Goal: Task Accomplishment & Management: Use online tool/utility

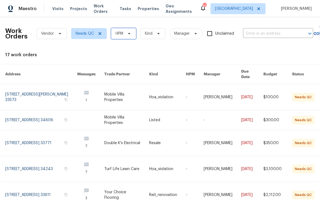
click at [119, 38] on span "HPM" at bounding box center [123, 33] width 25 height 11
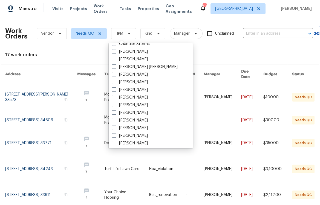
scroll to position [91, 0]
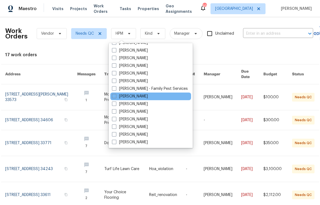
click at [129, 99] on div "[PERSON_NAME]" at bounding box center [150, 97] width 81 height 8
click at [128, 96] on label "[PERSON_NAME]" at bounding box center [130, 96] width 36 height 5
click at [115, 96] on input "[PERSON_NAME]" at bounding box center [114, 96] width 4 height 4
checkbox input "true"
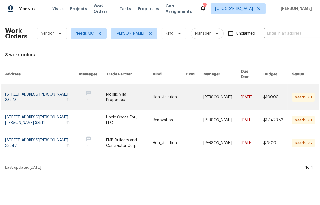
click at [111, 97] on link at bounding box center [129, 98] width 47 height 26
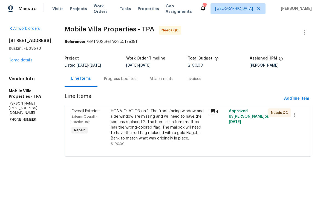
click at [105, 81] on div "Progress Updates" at bounding box center [120, 78] width 32 height 5
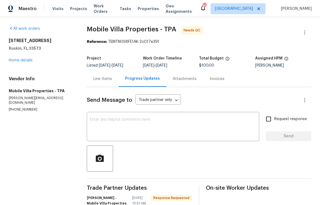
click at [102, 82] on div "Line Items" at bounding box center [102, 78] width 19 height 5
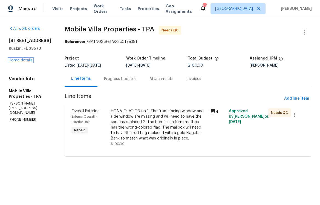
click at [29, 62] on link "Home details" at bounding box center [21, 61] width 24 height 4
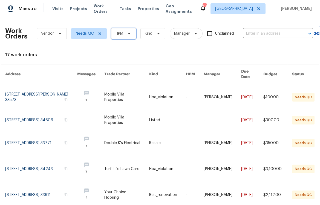
click at [130, 32] on span "HPM" at bounding box center [123, 33] width 25 height 11
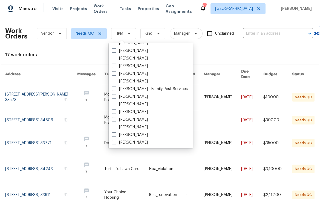
scroll to position [91, 0]
click at [132, 97] on label "[PERSON_NAME]" at bounding box center [130, 96] width 36 height 5
click at [115, 97] on input "[PERSON_NAME]" at bounding box center [114, 96] width 4 height 4
checkbox input "true"
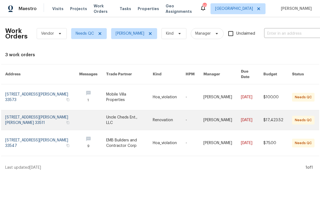
click at [30, 111] on link at bounding box center [42, 121] width 74 height 20
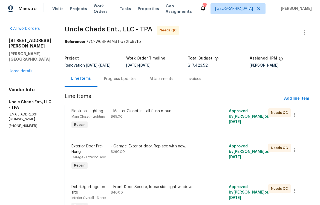
click at [143, 126] on div "- Master Closet.Install flush mount. $65.00" at bounding box center [158, 119] width 99 height 25
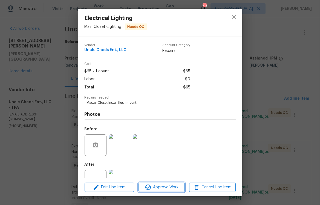
click at [158, 188] on span "Approve Work" at bounding box center [161, 187] width 43 height 7
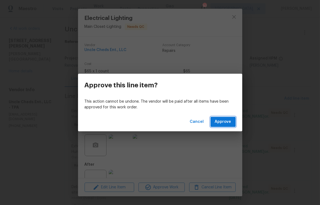
click at [224, 124] on span "Approve" at bounding box center [223, 122] width 16 height 7
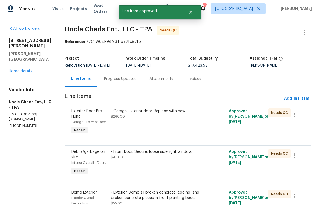
click at [132, 120] on div "- Garage. Exterior door. Replace with new. $260.00" at bounding box center [158, 122] width 99 height 31
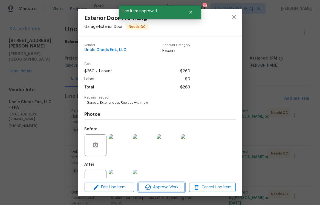
click at [153, 186] on span "Approve Work" at bounding box center [161, 187] width 43 height 7
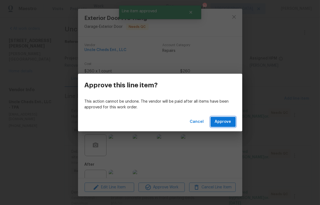
click at [218, 121] on span "Approve" at bounding box center [223, 122] width 16 height 7
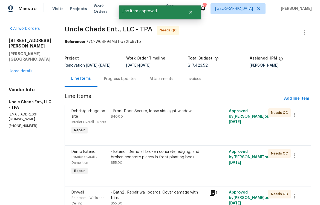
click at [139, 121] on div "- Front Door. Secure, loose side light window. $40.00" at bounding box center [158, 122] width 99 height 31
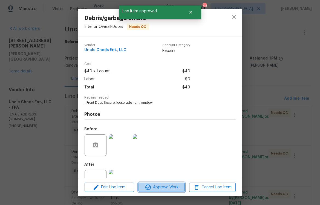
click at [159, 183] on button "Approve Work" at bounding box center [161, 188] width 46 height 10
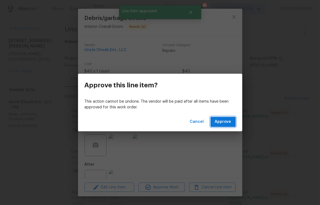
click at [223, 123] on span "Approve" at bounding box center [223, 122] width 16 height 7
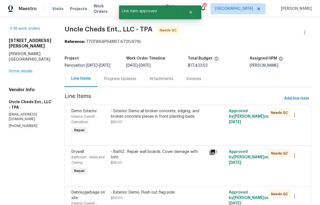
click at [139, 124] on div "- Exterior. Demo all broken concrete, edging, and broken concrete pieces in fro…" at bounding box center [158, 117] width 95 height 16
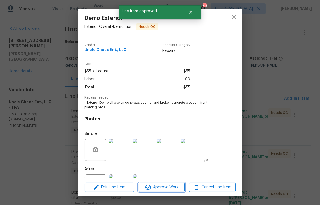
click at [155, 187] on span "Approve Work" at bounding box center [161, 187] width 43 height 7
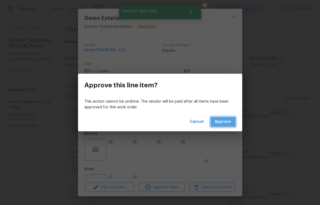
click at [218, 124] on span "Approve" at bounding box center [223, 122] width 16 height 7
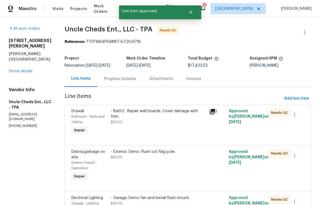
click at [141, 128] on div "- Bath2 . Repair wall boards. Cover damage with trim. $55.00" at bounding box center [158, 122] width 99 height 31
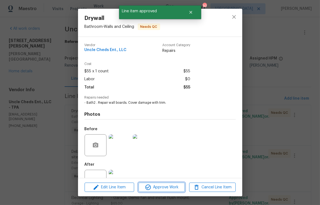
click at [163, 187] on span "Approve Work" at bounding box center [161, 187] width 43 height 7
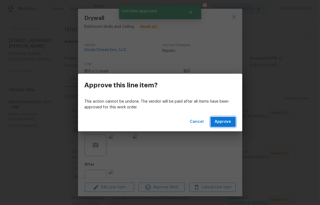
click at [226, 124] on span "Approve" at bounding box center [223, 122] width 16 height 7
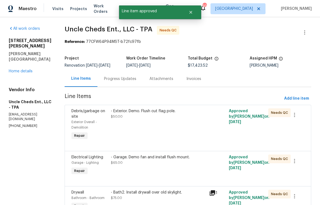
click at [140, 122] on div "- Exterior. Demo. Flush cut flag pole. $50.00" at bounding box center [158, 125] width 99 height 36
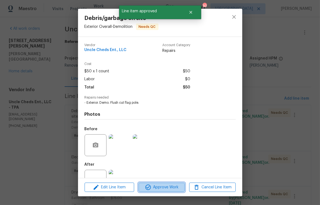
click at [155, 185] on span "Approve Work" at bounding box center [161, 187] width 43 height 7
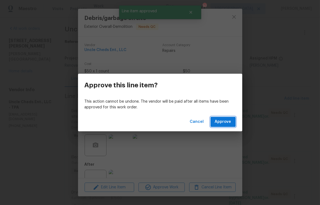
click at [218, 126] on button "Approve" at bounding box center [222, 122] width 25 height 10
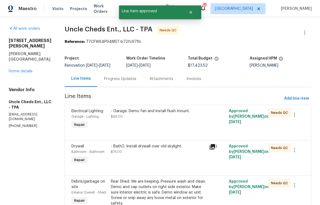
click at [140, 129] on div "- Garage. Demo fan and install flush mount. $65.00" at bounding box center [158, 119] width 99 height 25
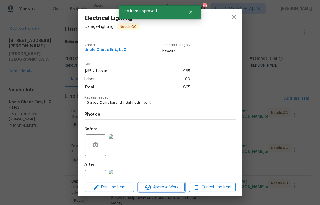
click at [161, 187] on span "Approve Work" at bounding box center [161, 187] width 43 height 7
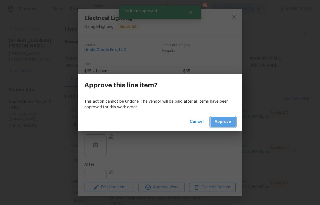
click at [225, 120] on span "Approve" at bounding box center [223, 122] width 16 height 7
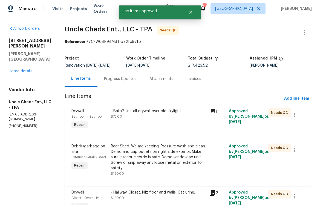
click at [154, 121] on div "- Bath2. Install drywall over old skylight. $75.00" at bounding box center [158, 119] width 99 height 25
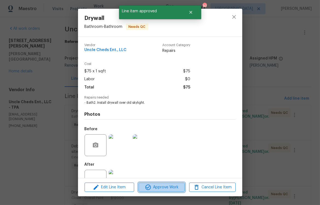
click at [172, 184] on span "Approve Work" at bounding box center [161, 187] width 43 height 7
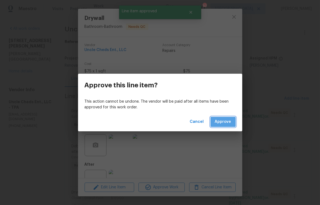
click at [231, 119] on span "Approve" at bounding box center [223, 122] width 16 height 7
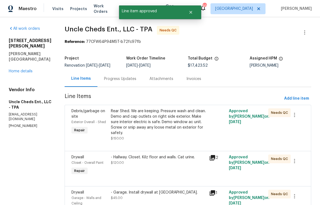
click at [131, 125] on div "Rear Shed. We are keeping. Pressure wash and clean. Demo and cap outlets on rig…" at bounding box center [158, 122] width 95 height 27
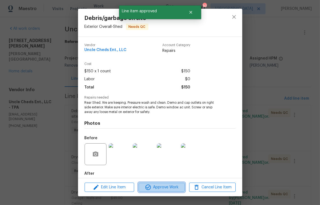
click at [167, 187] on span "Approve Work" at bounding box center [161, 187] width 43 height 7
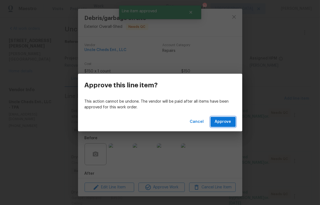
click at [222, 120] on span "Approve" at bounding box center [223, 122] width 16 height 7
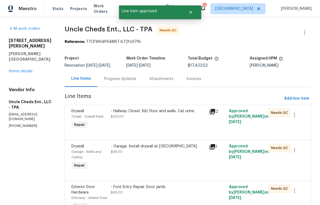
click at [141, 121] on div "- Hallway. Closet. Kilz floor and walls. Cat urine. $120.00" at bounding box center [158, 119] width 99 height 25
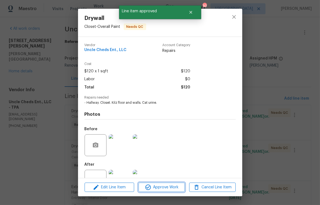
click at [174, 184] on span "Approve Work" at bounding box center [161, 187] width 43 height 7
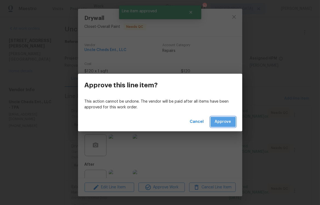
click at [225, 124] on span "Approve" at bounding box center [223, 122] width 16 height 7
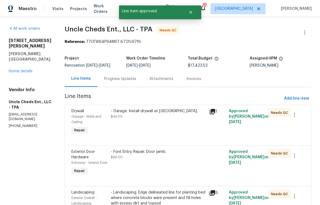
click at [136, 124] on div "- Garage. Install drywall at attic hatch. $45.00" at bounding box center [158, 122] width 99 height 31
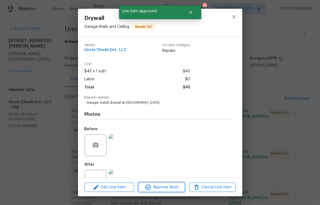
click at [158, 190] on span "Approve Work" at bounding box center [161, 187] width 43 height 7
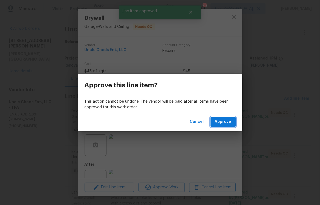
click at [221, 123] on span "Approve" at bounding box center [223, 122] width 16 height 7
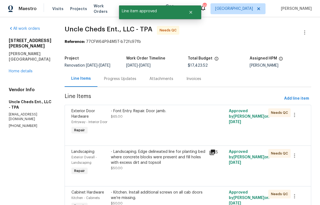
click at [137, 126] on div "- Font Entry. Repair. Door jamb. $65.00" at bounding box center [158, 122] width 99 height 31
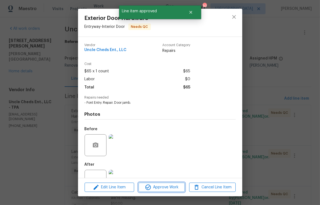
click at [179, 185] on span "Approve Work" at bounding box center [161, 187] width 43 height 7
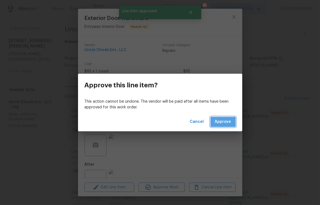
click at [227, 123] on span "Approve" at bounding box center [223, 122] width 16 height 7
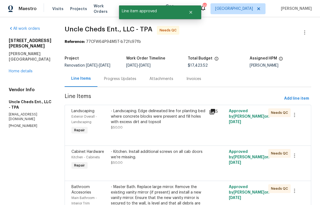
click at [147, 126] on div "- Landscaping. Edge delineated line for planting bed where concrete blocks were…" at bounding box center [158, 120] width 95 height 22
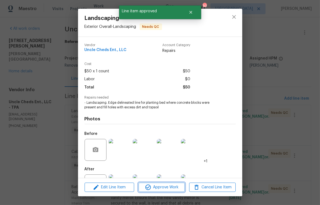
click at [167, 184] on span "Approve Work" at bounding box center [161, 187] width 43 height 7
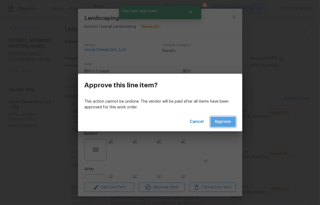
click at [232, 119] on button "Approve" at bounding box center [222, 122] width 25 height 10
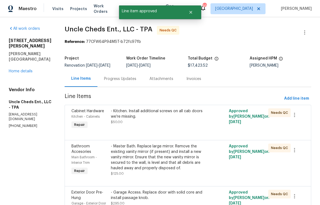
click at [134, 123] on div "- Kitchen. Install additional screws on all cab doors we’re missing. $50.00" at bounding box center [158, 117] width 95 height 16
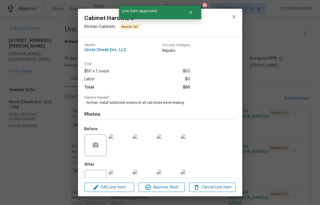
click at [159, 182] on div "Edit Line Item Approve Work Cancel Line Item" at bounding box center [160, 188] width 164 height 18
click at [160, 183] on button "Approve Work" at bounding box center [161, 188] width 46 height 10
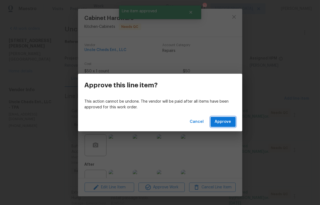
click at [224, 121] on span "Approve" at bounding box center [223, 122] width 16 height 7
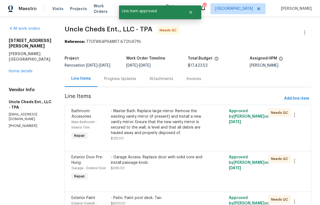
click at [128, 135] on div "- Master Bath. Replace large mirror. Remove the existing vanity mirror (if pres…" at bounding box center [158, 122] width 95 height 27
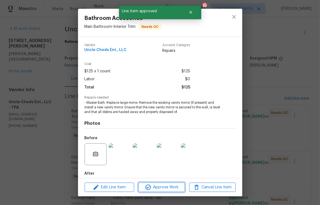
click at [168, 189] on span "Approve Work" at bounding box center [161, 187] width 43 height 7
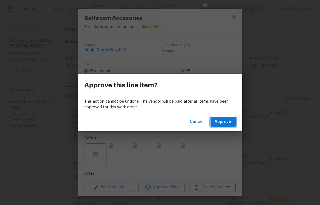
click at [229, 125] on span "Approve" at bounding box center [223, 122] width 16 height 7
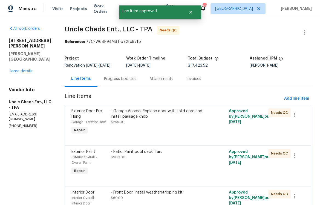
click at [151, 129] on div "- Garage Access. Replace door with solid core and install passage knob. $295.00" at bounding box center [158, 122] width 99 height 31
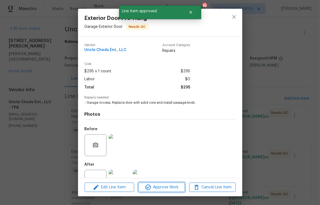
click at [165, 184] on button "Approve Work" at bounding box center [161, 188] width 46 height 10
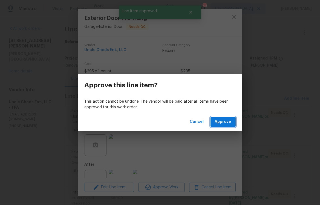
click at [226, 122] on span "Approve" at bounding box center [223, 122] width 16 height 7
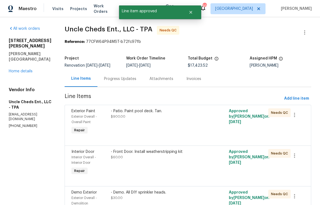
click at [136, 124] on div "- Patio. Paint pool deck. Tan. $900.00" at bounding box center [158, 122] width 99 height 31
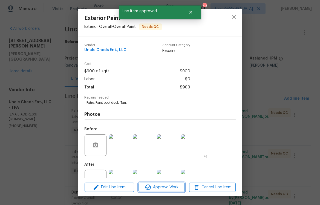
click at [164, 187] on span "Approve Work" at bounding box center [161, 187] width 43 height 7
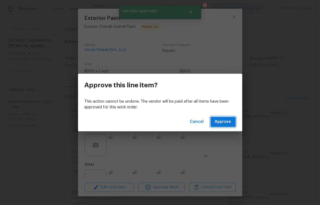
click at [219, 122] on span "Approve" at bounding box center [223, 122] width 16 height 7
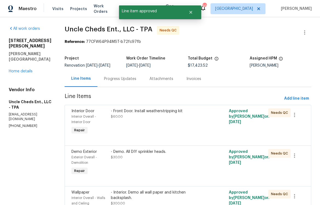
click at [151, 125] on div "- Front Door. Install weatherstripping kit $60.00" at bounding box center [158, 122] width 99 height 31
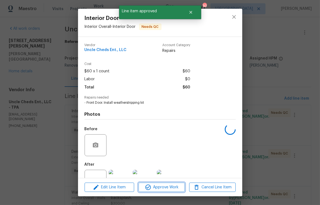
click at [167, 188] on span "Approve Work" at bounding box center [161, 187] width 43 height 7
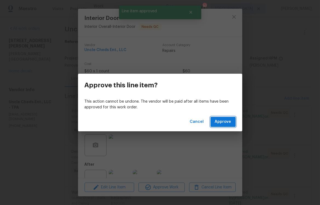
click at [222, 119] on span "Approve" at bounding box center [223, 122] width 16 height 7
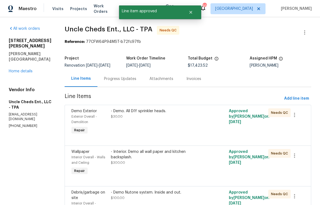
click at [127, 128] on div "- Demo. All DIY sprinkler heads. $30.00" at bounding box center [158, 122] width 99 height 31
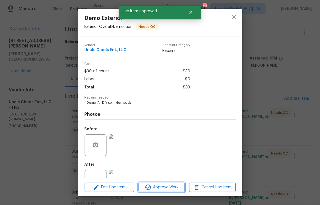
click at [163, 189] on span "Approve Work" at bounding box center [161, 187] width 43 height 7
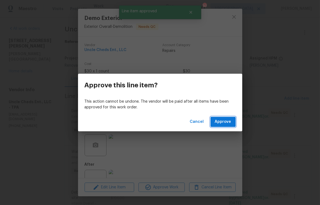
click at [222, 124] on span "Approve" at bounding box center [223, 122] width 16 height 7
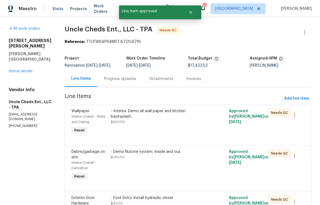
click at [136, 125] on div "- Interior. Demo all wall paper and kitchen backsplash. $300.00" at bounding box center [158, 122] width 99 height 31
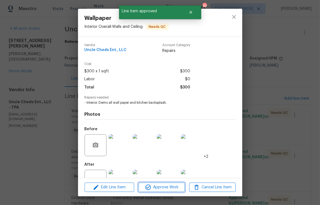
click at [153, 187] on span "Approve Work" at bounding box center [161, 187] width 43 height 7
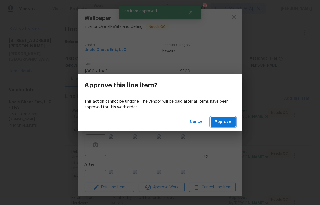
click at [221, 117] on button "Approve" at bounding box center [222, 122] width 25 height 10
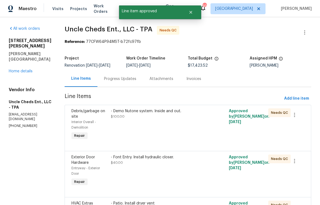
click at [144, 138] on div "- Demo Nutone system. Inside and out. $100.00" at bounding box center [158, 125] width 99 height 36
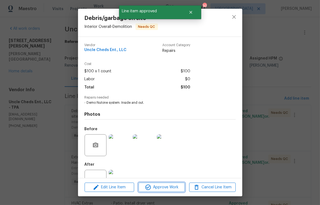
click at [165, 189] on span "Approve Work" at bounding box center [161, 187] width 43 height 7
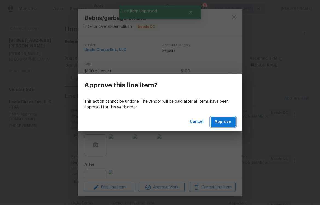
click at [228, 120] on span "Approve" at bounding box center [223, 122] width 16 height 7
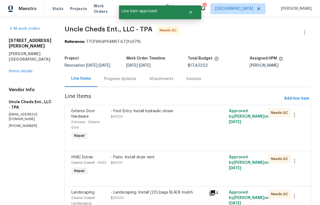
click at [130, 127] on div "- Font Entry. Install hydraulic closer. $40.00" at bounding box center [158, 125] width 99 height 36
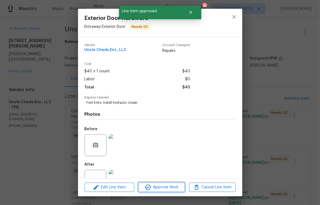
click at [160, 189] on span "Approve Work" at bounding box center [161, 187] width 43 height 7
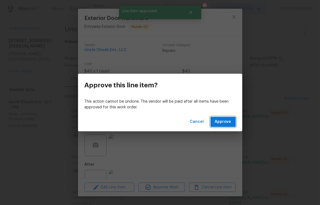
click at [229, 123] on span "Approve" at bounding box center [223, 122] width 16 height 7
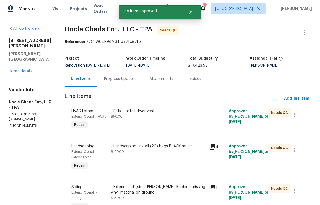
click at [150, 123] on div "- Patio. Install dryer vent $50.00" at bounding box center [158, 119] width 99 height 25
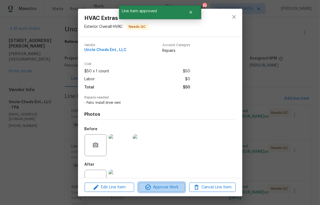
click at [172, 185] on span "Approve Work" at bounding box center [161, 187] width 43 height 7
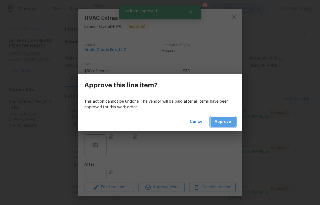
click at [230, 122] on span "Approve" at bounding box center [223, 122] width 16 height 7
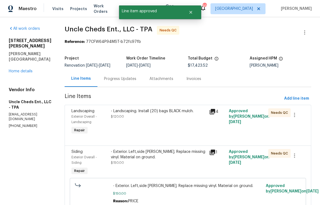
click at [156, 130] on div "- Landscaping. Install (20) bags BLACK mulch. $120.00" at bounding box center [158, 122] width 99 height 31
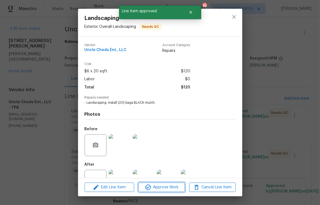
click at [163, 187] on span "Approve Work" at bounding box center [161, 187] width 43 height 7
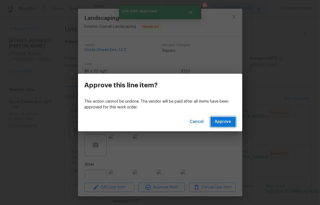
click at [222, 124] on span "Approve" at bounding box center [223, 122] width 16 height 7
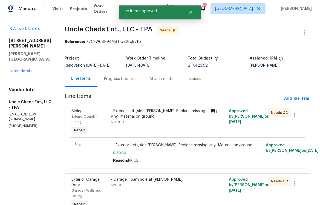
click at [150, 125] on div "- Exterior. Left,side gable. Replace missing vinyl. Material on ground. $150.00" at bounding box center [158, 122] width 99 height 31
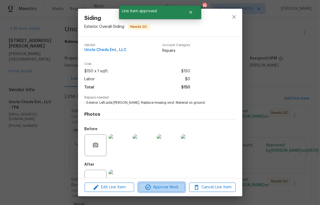
click at [171, 187] on span "Approve Work" at bounding box center [161, 187] width 43 height 7
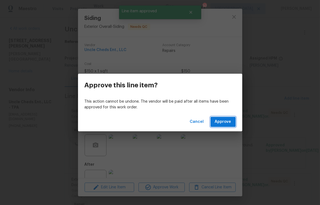
click at [221, 123] on span "Approve" at bounding box center [223, 122] width 16 height 7
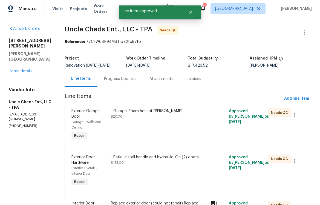
click at [150, 130] on div "- Garage. Foam hole at AC Chase. $20.00" at bounding box center [158, 125] width 99 height 36
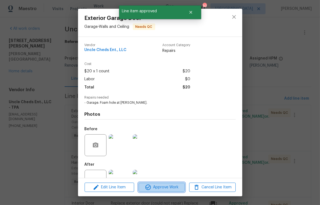
click at [167, 185] on span "Approve Work" at bounding box center [161, 187] width 43 height 7
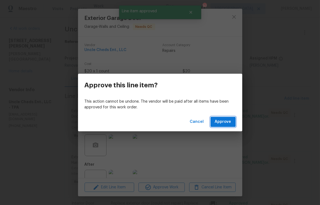
click at [225, 124] on span "Approve" at bounding box center [223, 122] width 16 height 7
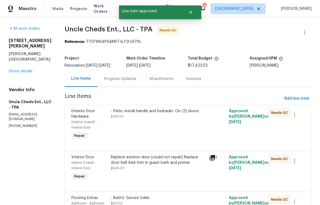
click at [144, 135] on div "- Patio. install handle and hydraulic. On (2) doors. $155.00" at bounding box center [158, 125] width 99 height 36
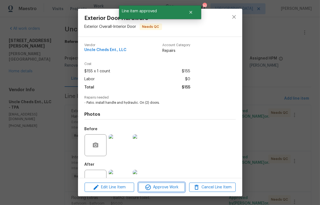
click at [162, 184] on span "Approve Work" at bounding box center [161, 187] width 43 height 7
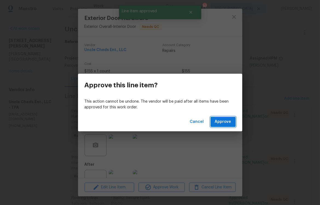
click at [221, 122] on span "Approve" at bounding box center [223, 122] width 16 height 7
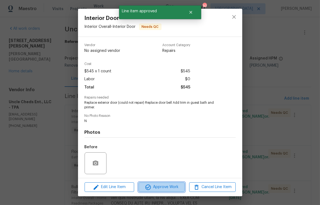
click at [157, 184] on button "Approve Work" at bounding box center [161, 188] width 46 height 10
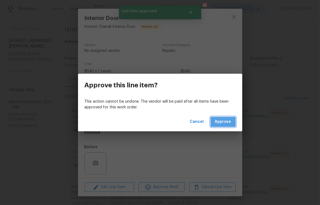
click at [223, 119] on span "Approve" at bounding box center [223, 122] width 16 height 7
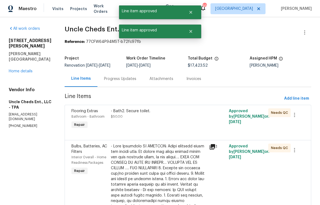
click at [140, 119] on div "- Bath2. Secure toilet. $50.00" at bounding box center [158, 114] width 95 height 11
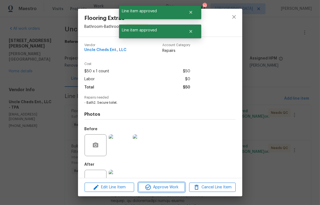
click at [153, 186] on span "Approve Work" at bounding box center [161, 187] width 43 height 7
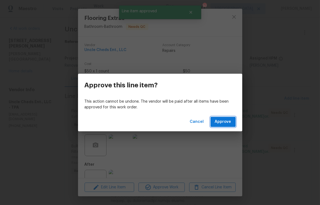
click at [218, 121] on span "Approve" at bounding box center [223, 122] width 16 height 7
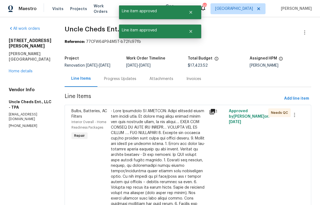
click at [139, 127] on div at bounding box center [158, 174] width 95 height 131
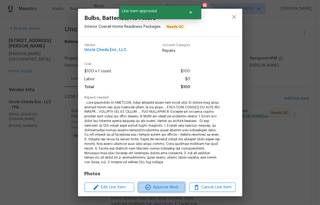
click at [166, 185] on span "Approve Work" at bounding box center [161, 187] width 43 height 7
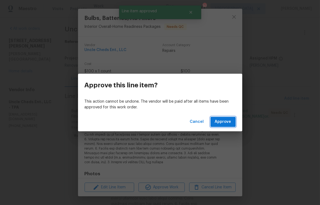
click at [218, 122] on span "Approve" at bounding box center [223, 122] width 16 height 7
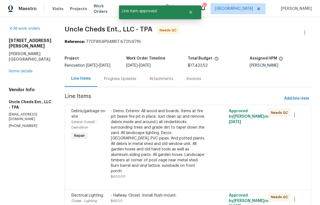
click at [147, 145] on div "- Demo. Exterior. All wood and boards. Items at fire pit (leave fire pit in pla…" at bounding box center [158, 142] width 95 height 66
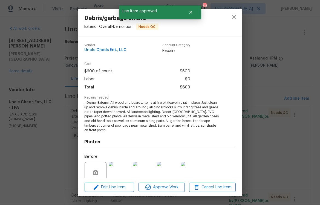
click at [164, 193] on div "Edit Line Item Approve Work Cancel Line Item" at bounding box center [160, 188] width 164 height 18
click at [166, 190] on span "Approve Work" at bounding box center [161, 187] width 43 height 7
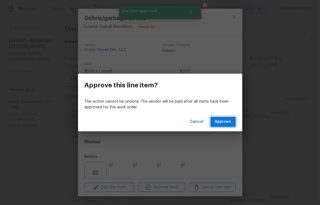
click at [217, 124] on span "Approve" at bounding box center [223, 122] width 16 height 7
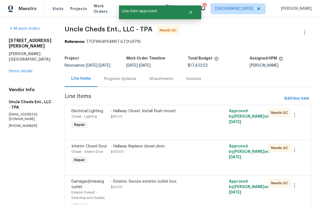
click at [148, 121] on div "- Hallway. Closet. Install flush mount. $65.00" at bounding box center [158, 119] width 99 height 25
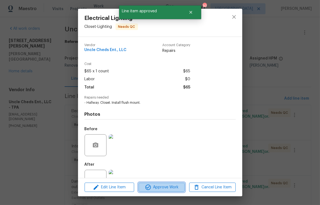
click at [172, 189] on span "Approve Work" at bounding box center [161, 187] width 43 height 7
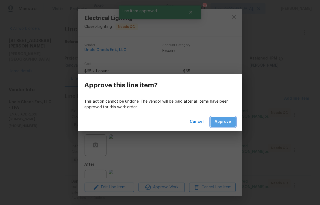
click at [229, 119] on span "Approve" at bounding box center [223, 122] width 16 height 7
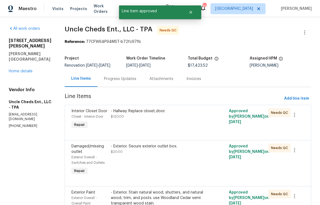
click at [158, 127] on div "- Hallway. Replace closet,door. $120.00" at bounding box center [158, 119] width 99 height 25
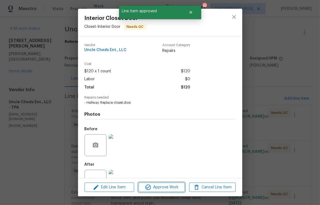
click at [171, 187] on span "Approve Work" at bounding box center [161, 187] width 43 height 7
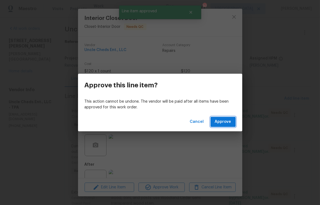
click at [229, 122] on span "Approve" at bounding box center [223, 122] width 16 height 7
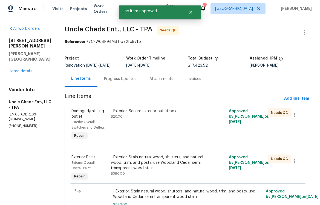
click at [150, 128] on div "- Exterior. Secure exterior outlet box. $20.00" at bounding box center [158, 125] width 99 height 36
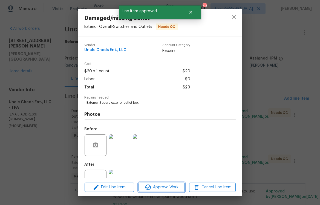
click at [166, 186] on span "Approve Work" at bounding box center [161, 187] width 43 height 7
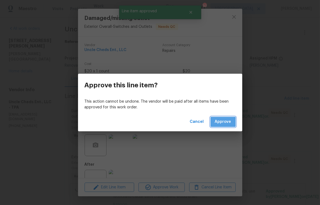
click at [220, 124] on span "Approve" at bounding box center [223, 122] width 16 height 7
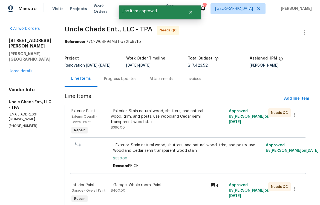
click at [142, 129] on div "- Exterior. Stain natural wood, shutters, and natural wood, trim, and posts. us…" at bounding box center [158, 120] width 95 height 22
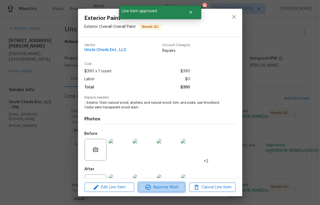
click at [163, 185] on span "Approve Work" at bounding box center [161, 187] width 43 height 7
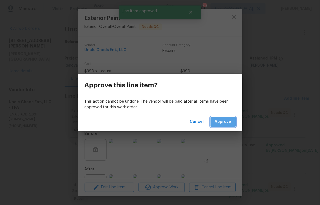
click at [223, 125] on span "Approve" at bounding box center [223, 122] width 16 height 7
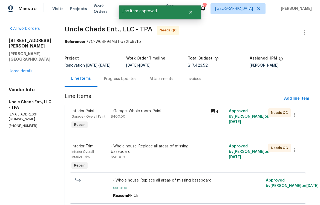
click at [140, 130] on div "- Garage. Whole room. Paint. $400.00" at bounding box center [158, 119] width 99 height 25
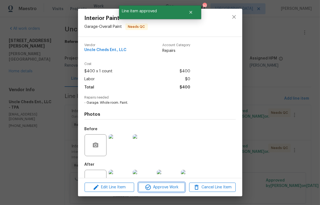
click at [158, 188] on span "Approve Work" at bounding box center [161, 187] width 43 height 7
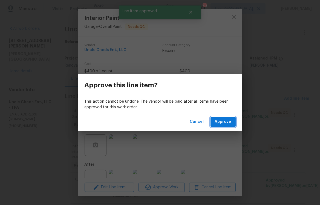
click at [214, 123] on button "Approve" at bounding box center [222, 122] width 25 height 10
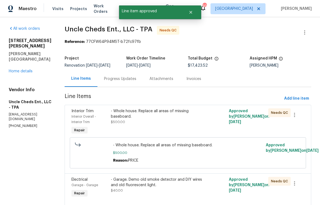
click at [145, 130] on div "- Whole house. Replace all areas of missing baseboard. $500.00" at bounding box center [158, 122] width 99 height 31
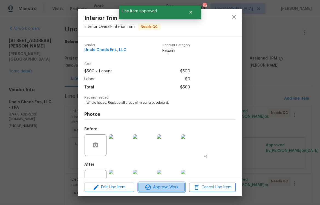
click at [156, 185] on span "Approve Work" at bounding box center [161, 187] width 43 height 7
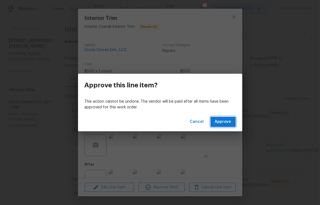
click at [221, 123] on span "Approve" at bounding box center [223, 122] width 16 height 7
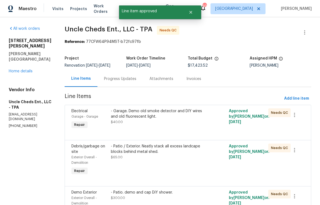
click at [151, 117] on div "- Garage. Demo old smoke detector and DIY wires and old fluorescent light." at bounding box center [158, 114] width 95 height 11
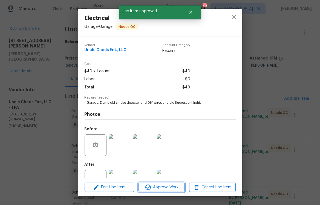
click at [170, 189] on span "Approve Work" at bounding box center [161, 187] width 43 height 7
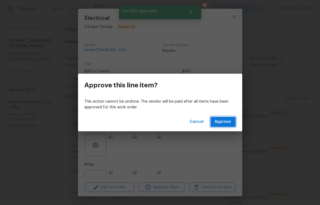
click at [225, 124] on span "Approve" at bounding box center [223, 122] width 16 height 7
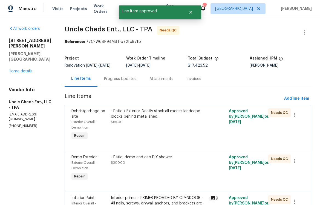
click at [144, 131] on div "- Patio / Exterior. Neatly stack all excess landcape blocks behind metal shed. …" at bounding box center [158, 125] width 99 height 36
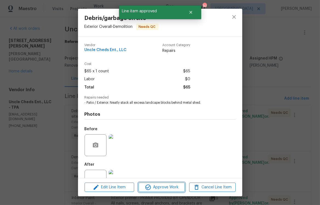
click at [164, 190] on span "Approve Work" at bounding box center [161, 187] width 43 height 7
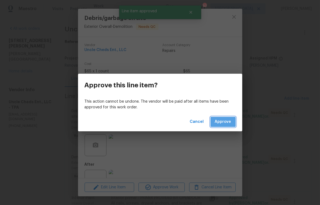
click at [232, 122] on button "Approve" at bounding box center [222, 122] width 25 height 10
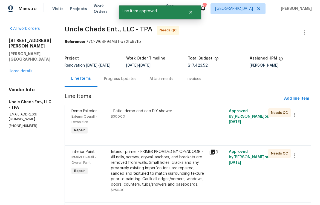
click at [138, 127] on div "- Patio. demo and cap DiY shower. $300.00" at bounding box center [158, 122] width 99 height 31
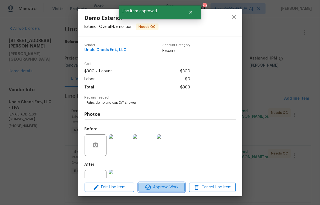
click at [169, 188] on span "Approve Work" at bounding box center [161, 187] width 43 height 7
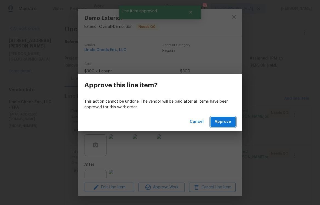
click at [229, 123] on span "Approve" at bounding box center [223, 122] width 16 height 7
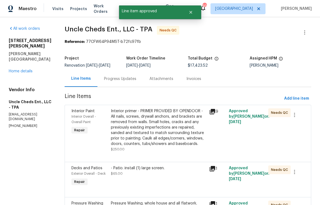
click at [155, 132] on div "Interior primer - PRIMER PROVIDED BY OPENDOOR - All nails, screws, drywall anch…" at bounding box center [158, 128] width 95 height 38
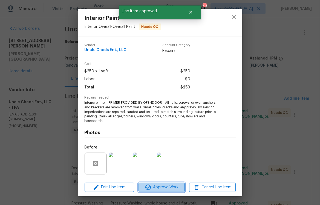
click at [166, 191] on span "Approve Work" at bounding box center [161, 187] width 43 height 7
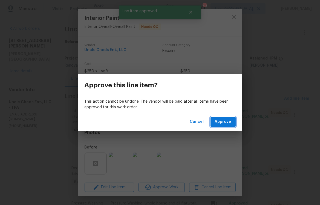
click at [229, 123] on span "Approve" at bounding box center [223, 122] width 16 height 7
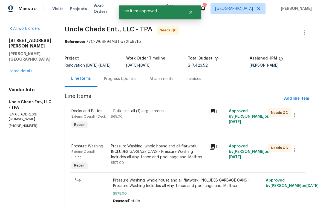
click at [159, 131] on div at bounding box center [187, 134] width 233 height 7
click at [153, 118] on div "- Patio. install (1) large screen. $65.00" at bounding box center [158, 114] width 95 height 11
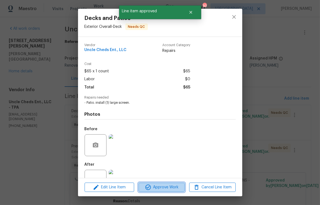
click at [169, 187] on span "Approve Work" at bounding box center [161, 187] width 43 height 7
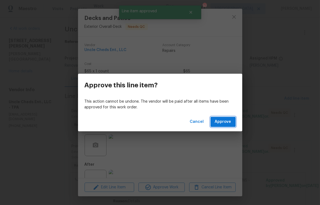
click at [225, 120] on span "Approve" at bounding box center [223, 122] width 16 height 7
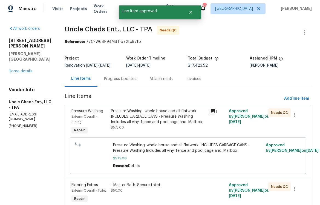
click at [147, 128] on div "Pressure Washing. whole house and all flatwork. INCLUDES GARBAGE CANS - Pressur…" at bounding box center [158, 120] width 95 height 22
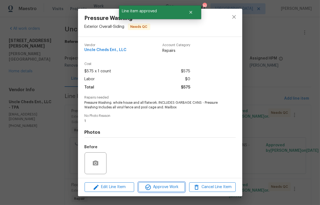
click at [170, 188] on span "Approve Work" at bounding box center [161, 187] width 43 height 7
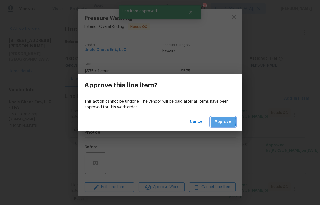
click at [216, 121] on span "Approve" at bounding box center [223, 122] width 16 height 7
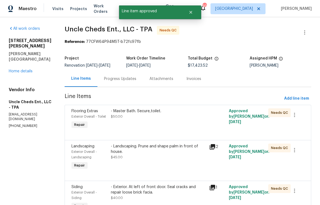
click at [171, 119] on div "- Master Bath. Secure,toilet. $50.00" at bounding box center [158, 114] width 95 height 11
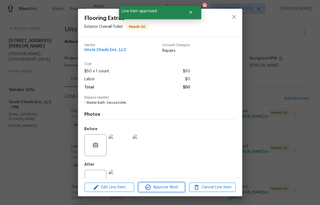
click at [163, 187] on span "Approve Work" at bounding box center [161, 187] width 43 height 7
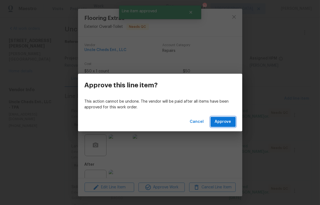
click at [217, 124] on span "Approve" at bounding box center [223, 122] width 16 height 7
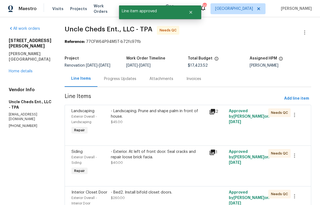
click at [158, 129] on div "- Landscaping. Prune and shape palm in front of house. $45.00" at bounding box center [158, 122] width 99 height 31
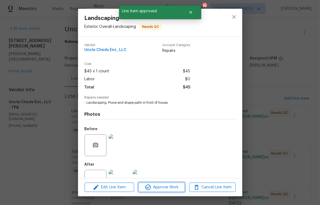
click at [171, 186] on span "Approve Work" at bounding box center [161, 187] width 43 height 7
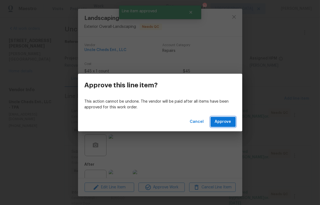
click at [220, 120] on span "Approve" at bounding box center [223, 122] width 16 height 7
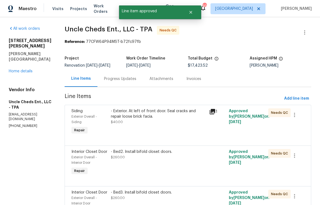
click at [152, 128] on div "- Exterior. At left of front door. Seal cracks and repair loose brick facia. $4…" at bounding box center [158, 122] width 99 height 31
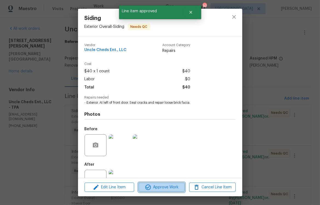
click at [176, 187] on span "Approve Work" at bounding box center [161, 187] width 43 height 7
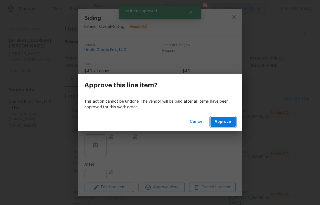
click at [223, 121] on span "Approve" at bounding box center [223, 122] width 16 height 7
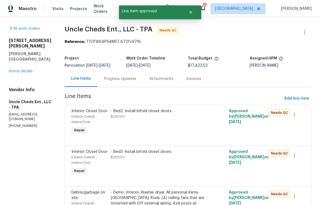
click at [152, 129] on div "- Bed2. Install bifold closet doors. $260.00" at bounding box center [158, 122] width 99 height 31
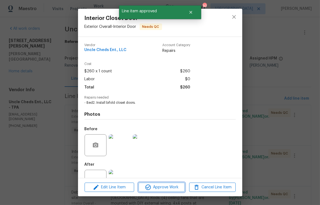
click at [162, 186] on span "Approve Work" at bounding box center [161, 187] width 43 height 7
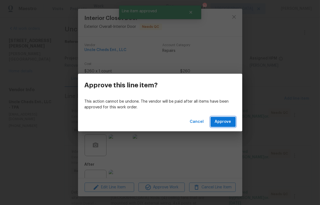
click at [225, 122] on span "Approve" at bounding box center [223, 122] width 16 height 7
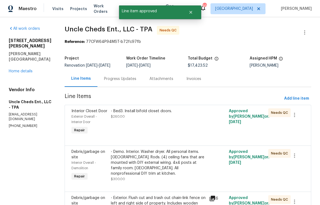
click at [139, 120] on div "- Bed3. Install bifold closet doors. $260.00" at bounding box center [158, 122] width 99 height 31
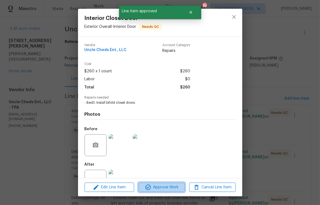
click at [170, 189] on span "Approve Work" at bounding box center [161, 187] width 43 height 7
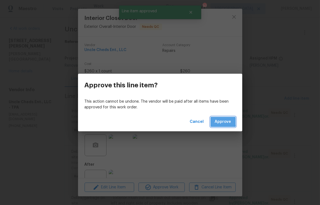
click at [217, 121] on span "Approve" at bounding box center [223, 122] width 16 height 7
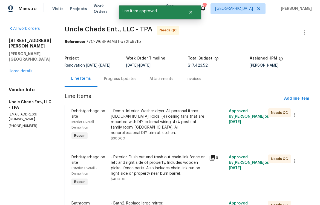
click at [146, 128] on div "- Demo. Interior. Washer dryer. All personal items. Curtain. Rods. (4) ceiling …" at bounding box center [158, 122] width 95 height 27
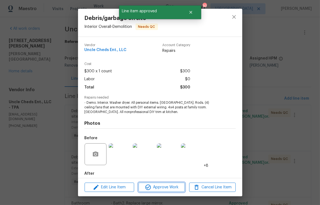
click at [171, 185] on span "Approve Work" at bounding box center [161, 187] width 43 height 7
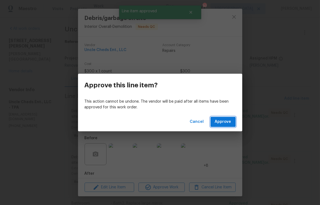
click at [225, 121] on span "Approve" at bounding box center [223, 122] width 16 height 7
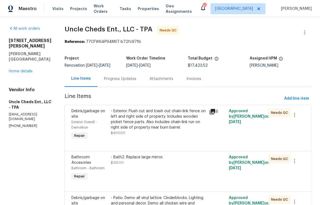
click at [140, 131] on div "- Exterior. Flush cut and trash out chain-link fence on left and right side of …" at bounding box center [158, 122] width 95 height 27
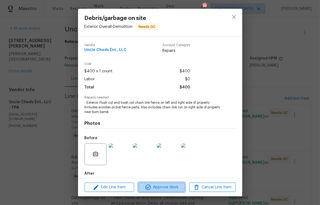
click at [164, 188] on span "Approve Work" at bounding box center [161, 187] width 43 height 7
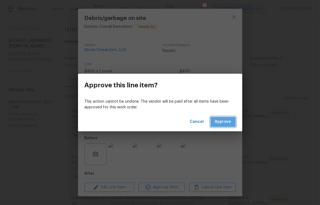
click at [222, 120] on span "Approve" at bounding box center [223, 122] width 16 height 7
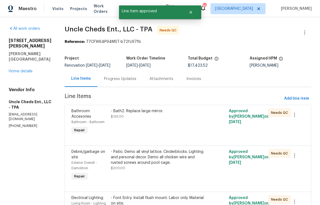
click at [145, 130] on div "- Bath2. Replace large mirror. $125.00" at bounding box center [158, 122] width 99 height 31
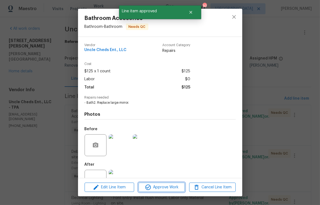
click at [176, 184] on span "Approve Work" at bounding box center [161, 187] width 43 height 7
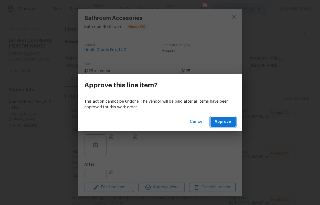
click at [222, 122] on span "Approve" at bounding box center [223, 122] width 16 height 7
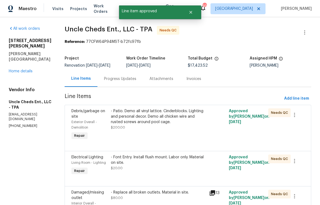
click at [149, 129] on div "- Patio. Demo all vinyl lattice. Cinderblocks. Lighting and personal decor. Dem…" at bounding box center [158, 120] width 95 height 22
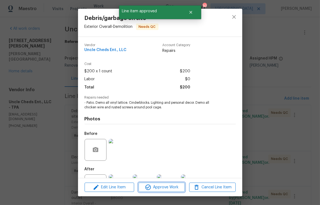
click at [162, 190] on span "Approve Work" at bounding box center [161, 187] width 43 height 7
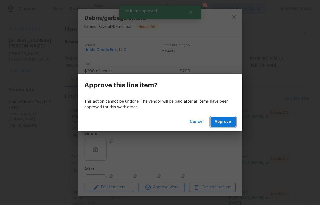
click at [226, 123] on span "Approve" at bounding box center [223, 122] width 16 height 7
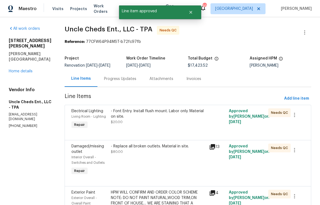
click at [150, 119] on div "- Font Entry. Install flush mount. Labor only. Material on site." at bounding box center [158, 114] width 95 height 11
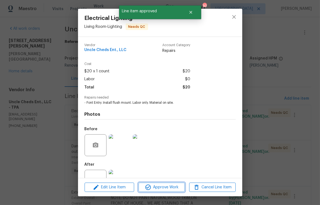
click at [166, 189] on span "Approve Work" at bounding box center [161, 187] width 43 height 7
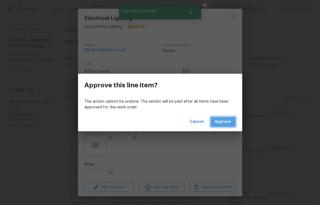
click at [221, 120] on span "Approve" at bounding box center [223, 122] width 16 height 7
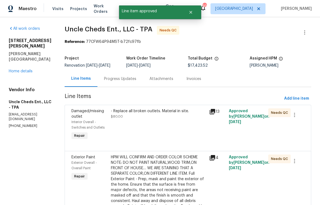
click at [136, 134] on div "- Replace all broken outlets. Material in site. $80.00" at bounding box center [158, 125] width 99 height 36
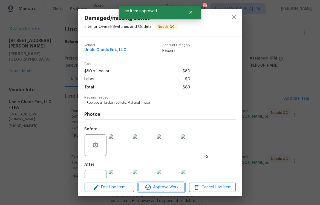
click at [160, 188] on span "Approve Work" at bounding box center [161, 187] width 43 height 7
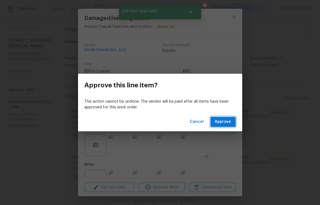
click at [219, 123] on span "Approve" at bounding box center [223, 122] width 16 height 7
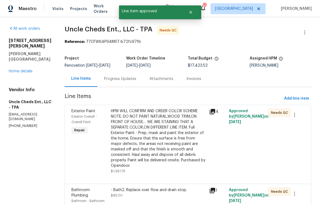
click at [143, 155] on div "HPM WILL CONFIRM AND ORDER COLOR SCHEME NOTE: DO NOT PAINT NATURAL,WOOD TRIM,ON…" at bounding box center [158, 139] width 95 height 60
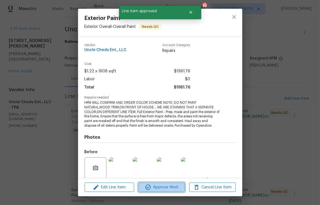
click at [163, 190] on span "Approve Work" at bounding box center [161, 187] width 43 height 7
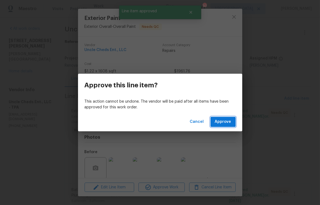
click at [225, 121] on span "Approve" at bounding box center [223, 122] width 16 height 7
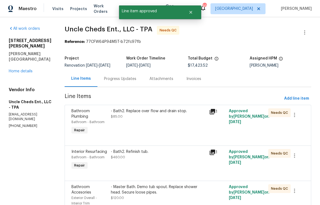
click at [152, 119] on div "- Bath2. Replace over flow and drain stop. $85.00" at bounding box center [158, 114] width 95 height 11
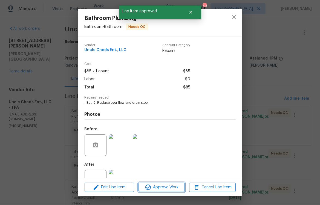
click at [173, 186] on span "Approve Work" at bounding box center [161, 187] width 43 height 7
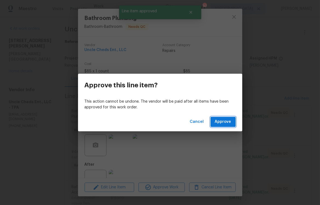
click at [224, 123] on span "Approve" at bounding box center [223, 122] width 16 height 7
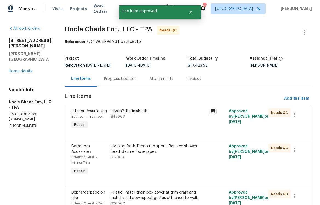
click at [140, 126] on div "- Bath2. Refinish tub. $460.00" at bounding box center [158, 119] width 99 height 25
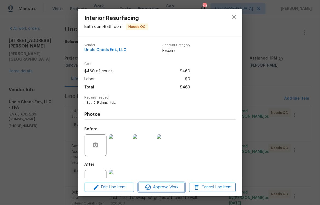
click at [163, 186] on span "Approve Work" at bounding box center [161, 187] width 43 height 7
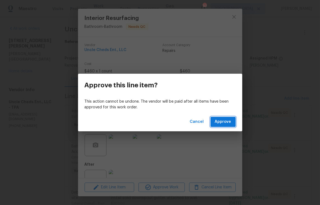
click at [218, 125] on span "Approve" at bounding box center [223, 122] width 16 height 7
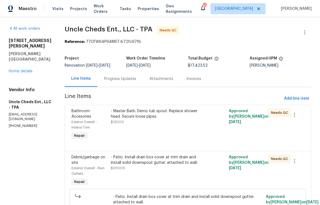
click at [149, 129] on div "- Master Bath. Demo tub spout. Replace shower head. Secure loose pipes. $120.00" at bounding box center [158, 125] width 99 height 36
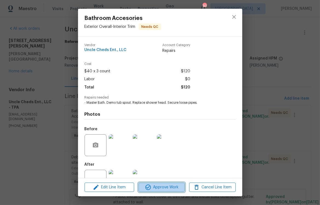
click at [159, 187] on span "Approve Work" at bounding box center [161, 187] width 43 height 7
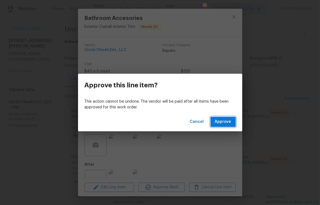
click at [222, 122] on span "Approve" at bounding box center [223, 122] width 16 height 7
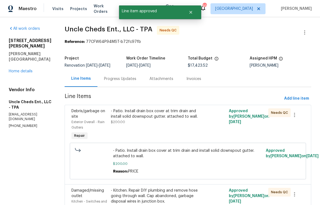
click at [134, 130] on div "- Patio. Install drain box cover at trim drain and install solid downspout gutt…" at bounding box center [158, 125] width 99 height 36
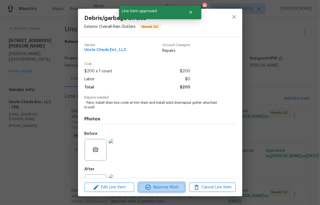
click at [161, 189] on span "Approve Work" at bounding box center [161, 187] width 43 height 7
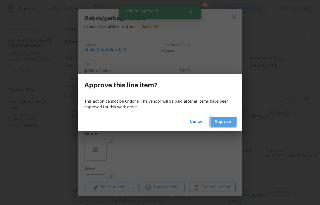
click at [228, 123] on span "Approve" at bounding box center [223, 122] width 16 height 7
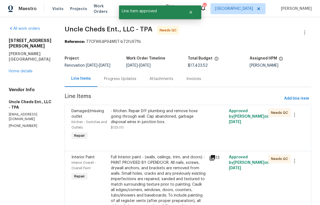
click at [159, 117] on div "- Kitchen. Repair DIY plumbing and remove hose going through wall. Cap abandone…" at bounding box center [158, 117] width 95 height 16
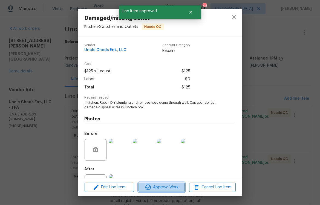
click at [166, 189] on span "Approve Work" at bounding box center [161, 187] width 43 height 7
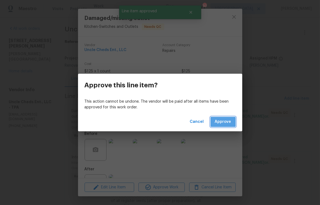
click at [228, 121] on span "Approve" at bounding box center [223, 122] width 16 height 7
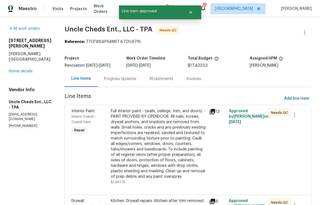
click at [152, 149] on div "Full Interior paint - (walls, ceilings, trim, and doors) - PAINT PROVIDED BY OP…" at bounding box center [158, 144] width 95 height 71
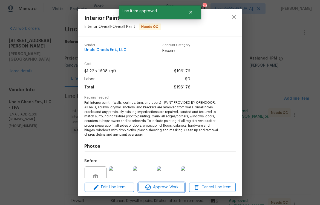
click at [166, 189] on span "Approve Work" at bounding box center [161, 187] width 43 height 7
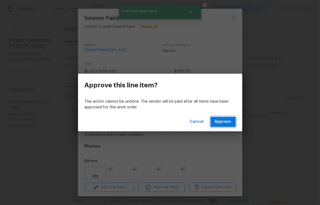
click at [224, 121] on span "Approve" at bounding box center [223, 122] width 16 height 7
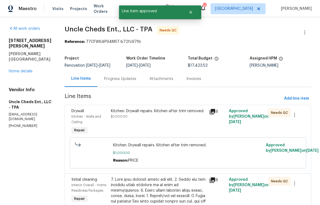
click at [150, 125] on div "Kitchen. Drywall repairs. Kitchen after trim removed. $1,000.00" at bounding box center [158, 122] width 99 height 31
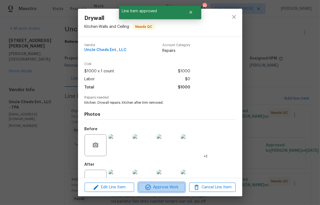
click at [168, 188] on span "Approve Work" at bounding box center [161, 187] width 43 height 7
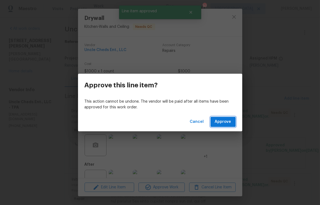
click at [224, 124] on span "Approve" at bounding box center [223, 122] width 16 height 7
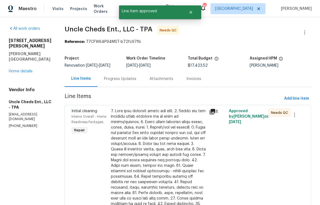
click at [149, 137] on div at bounding box center [158, 183] width 95 height 148
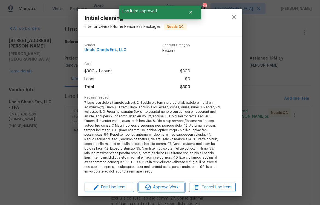
click at [165, 189] on span "Approve Work" at bounding box center [161, 187] width 43 height 7
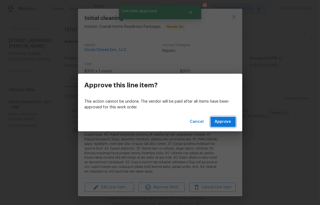
click at [225, 123] on span "Approve" at bounding box center [223, 122] width 16 height 7
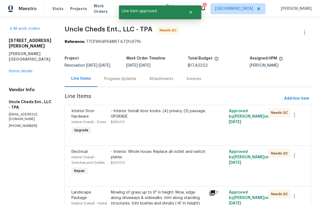
click at [129, 119] on div "- Interior. Install door knobs. (4) privacy. (3) passage. UPGRADE $280.00" at bounding box center [158, 117] width 95 height 16
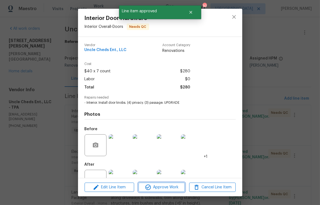
click at [164, 185] on span "Approve Work" at bounding box center [161, 187] width 43 height 7
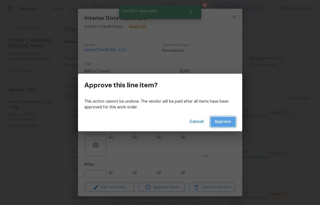
click at [224, 124] on span "Approve" at bounding box center [223, 122] width 16 height 7
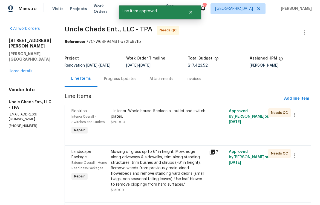
click at [138, 124] on div "- Interior. Whole house. Replace all outlet and switch plates. $200.00" at bounding box center [158, 117] width 95 height 16
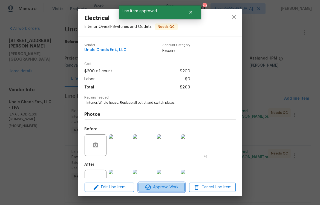
click at [161, 186] on span "Approve Work" at bounding box center [161, 187] width 43 height 7
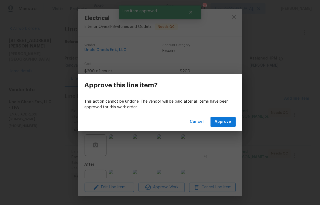
click at [214, 114] on div "Cancel Approve" at bounding box center [160, 122] width 164 height 19
click at [216, 118] on button "Approve" at bounding box center [222, 122] width 25 height 10
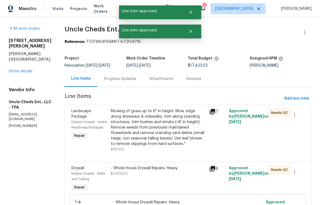
click at [133, 120] on div "Mowing of grass up to 6" in height. Mow, edge along driveways & sidewalks, trim…" at bounding box center [158, 128] width 95 height 38
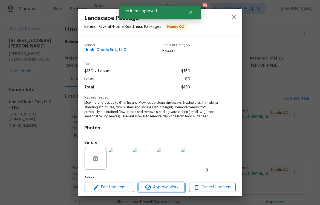
click at [163, 187] on span "Approve Work" at bounding box center [161, 187] width 43 height 7
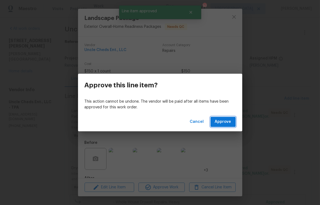
click at [226, 120] on span "Approve" at bounding box center [223, 122] width 16 height 7
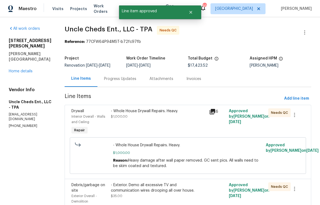
click at [157, 125] on div "- Whole House Drywall Repairs. Heavy. $1,000.00" at bounding box center [158, 122] width 99 height 31
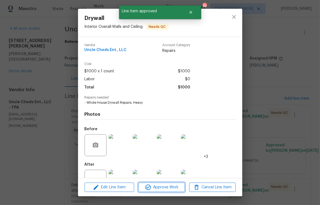
click at [170, 189] on span "Approve Work" at bounding box center [161, 187] width 43 height 7
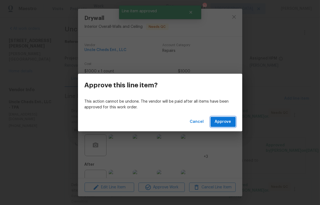
click at [222, 125] on span "Approve" at bounding box center [223, 122] width 16 height 7
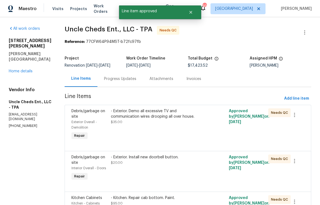
click at [153, 131] on div "- Exterior. Demo all excessive TV and communication wires drooping all over hou…" at bounding box center [158, 125] width 99 height 36
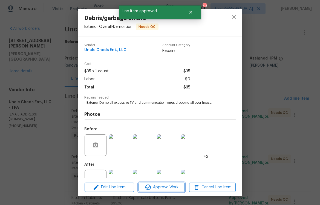
click at [168, 188] on span "Approve Work" at bounding box center [161, 187] width 43 height 7
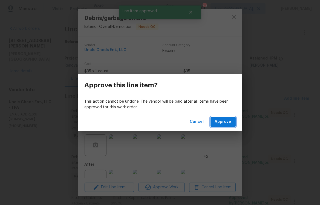
click at [224, 122] on span "Approve" at bounding box center [223, 122] width 16 height 7
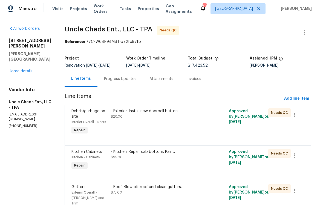
click at [178, 124] on div "- Exterior. Install new doorbell button. $20.00" at bounding box center [158, 122] width 99 height 31
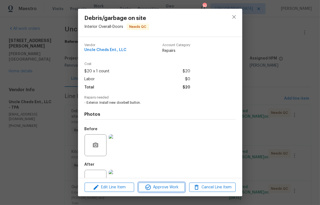
click at [168, 187] on span "Approve Work" at bounding box center [161, 187] width 43 height 7
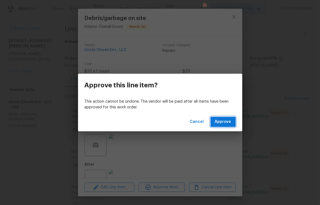
click at [225, 121] on span "Approve" at bounding box center [223, 122] width 16 height 7
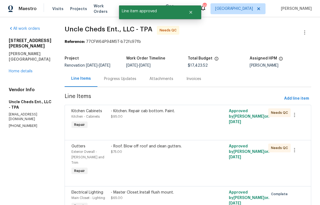
click at [154, 128] on div "- Kitchen. Repair cab bottom. Paint. $95.00" at bounding box center [158, 119] width 99 height 25
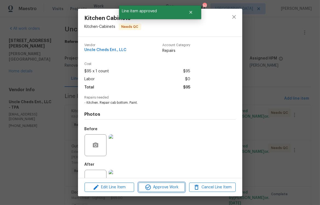
click at [160, 189] on span "Approve Work" at bounding box center [161, 187] width 43 height 7
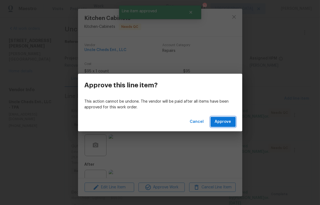
click at [222, 120] on span "Approve" at bounding box center [223, 122] width 16 height 7
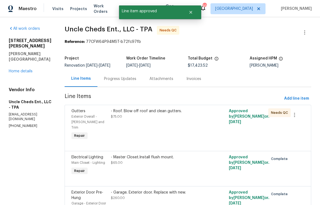
click at [158, 119] on div "- Roof. Blow off roof and clean gutters. $75.00" at bounding box center [158, 114] width 95 height 11
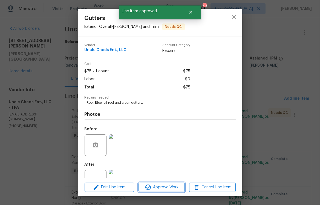
click at [171, 189] on span "Approve Work" at bounding box center [161, 187] width 43 height 7
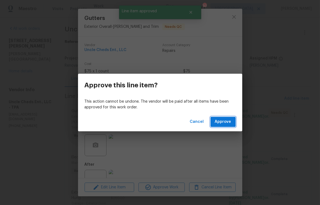
click at [226, 120] on span "Approve" at bounding box center [223, 122] width 16 height 7
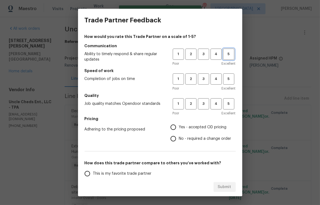
click at [224, 51] on span "5" at bounding box center [229, 54] width 10 height 6
click at [213, 79] on span "4" at bounding box center [216, 79] width 10 height 6
click at [228, 105] on span "5" at bounding box center [229, 104] width 10 height 6
click at [184, 127] on span "Yes - accepted OD pricing" at bounding box center [203, 128] width 48 height 6
click at [179, 127] on input "Yes - accepted OD pricing" at bounding box center [172, 127] width 11 height 11
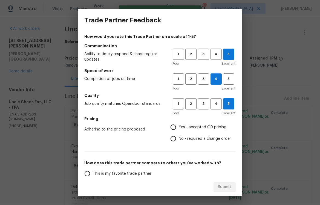
radio input "true"
click at [104, 171] on span "This is my favorite trade partner" at bounding box center [122, 174] width 59 height 6
click at [93, 171] on input "This is my favorite trade partner" at bounding box center [87, 173] width 11 height 11
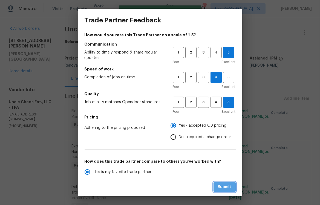
click at [234, 187] on button "Submit" at bounding box center [224, 188] width 22 height 10
radio input "true"
radio input "false"
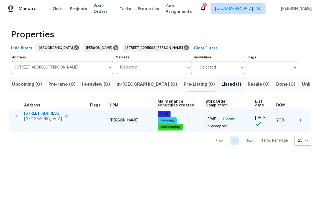
click at [41, 115] on span "513 Flamingo Dr" at bounding box center [43, 113] width 38 height 5
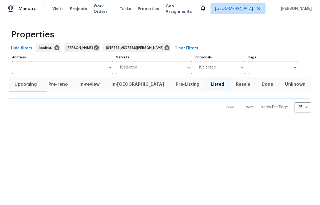
type input "[STREET_ADDRESS][PERSON_NAME]"
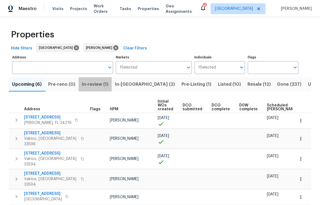
click at [93, 84] on span "In-review (1)" at bounding box center [95, 85] width 27 height 8
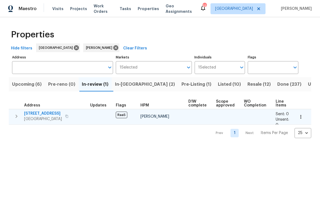
click at [67, 119] on button "button" at bounding box center [66, 117] width 7 height 8
click at [68, 117] on button "button" at bounding box center [66, 117] width 7 height 8
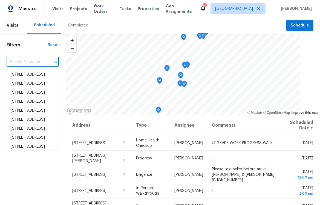
click at [19, 65] on input "text" at bounding box center [25, 62] width 37 height 8
paste input "[STREET_ADDRESS]"
type input "[STREET_ADDRESS]"
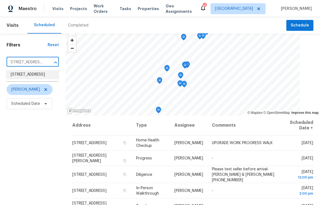
click at [24, 75] on li "[STREET_ADDRESS]" at bounding box center [32, 74] width 52 height 9
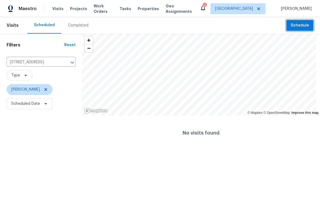
click at [294, 25] on span "Schedule" at bounding box center [300, 25] width 18 height 7
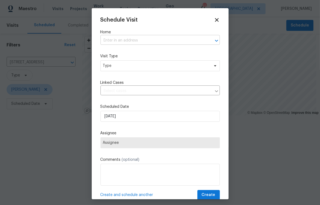
click at [123, 42] on input "text" at bounding box center [152, 40] width 104 height 8
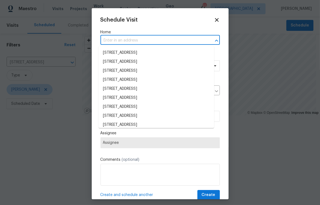
paste input "[STREET_ADDRESS]"
type input "[STREET_ADDRESS]"
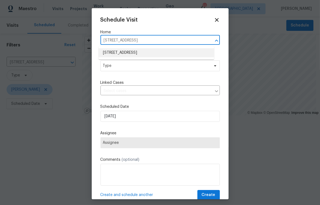
click at [133, 51] on li "[STREET_ADDRESS]" at bounding box center [156, 52] width 115 height 9
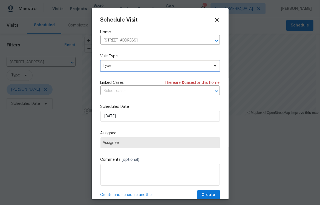
click at [137, 66] on span "Type" at bounding box center [156, 65] width 106 height 5
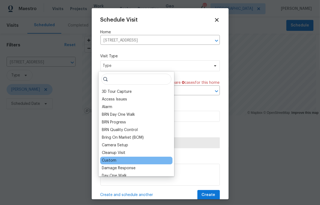
click at [113, 162] on div "Custom" at bounding box center [109, 160] width 15 height 5
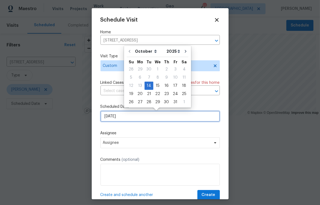
click at [130, 118] on input "[DATE]" at bounding box center [159, 116] width 119 height 11
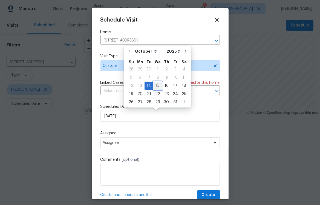
click at [156, 85] on div "15" at bounding box center [157, 86] width 9 height 8
type input "[DATE]"
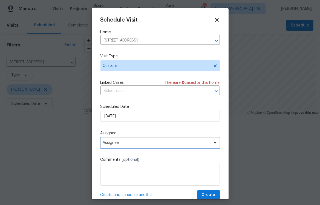
click at [137, 145] on span "Assignee" at bounding box center [156, 143] width 107 height 4
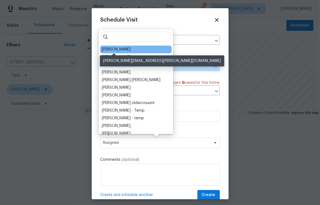
click at [108, 51] on div "[PERSON_NAME]" at bounding box center [116, 49] width 29 height 5
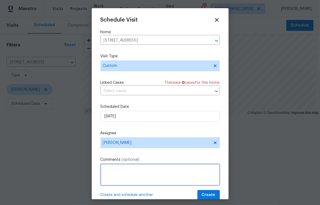
click at [133, 176] on textarea at bounding box center [159, 175] width 119 height 22
paste textarea "Access Instructions: water hose combo box 4756 Details: 1. the shrubs at the Pr…"
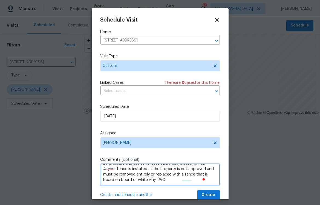
type textarea "RaaS - Exterior Only Access Instructions: water hose combo box 4756 Details: 1.…"
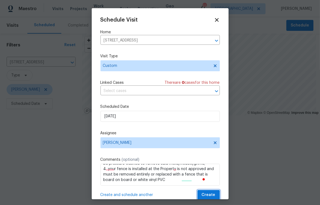
click at [206, 196] on span "Create" at bounding box center [209, 195] width 14 height 7
